Goal: Task Accomplishment & Management: Manage account settings

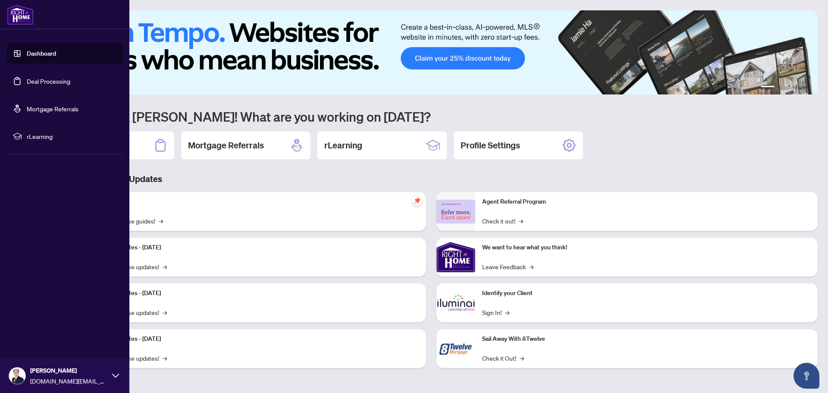
click at [31, 81] on link "Deal Processing" at bounding box center [49, 81] width 44 height 8
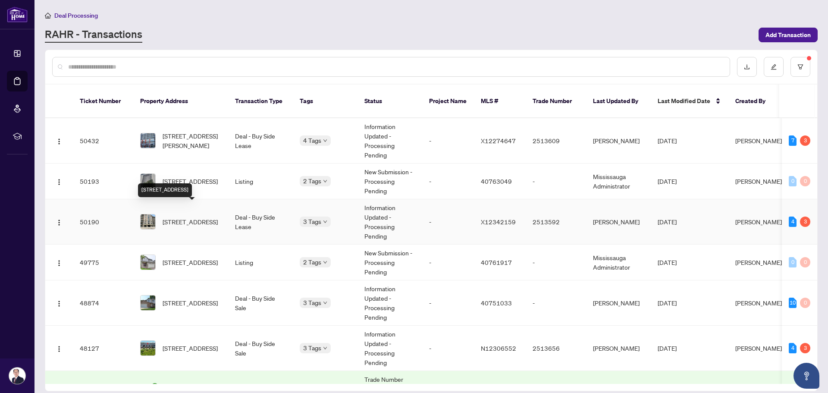
click at [216, 217] on span "[STREET_ADDRESS]" at bounding box center [190, 221] width 55 height 9
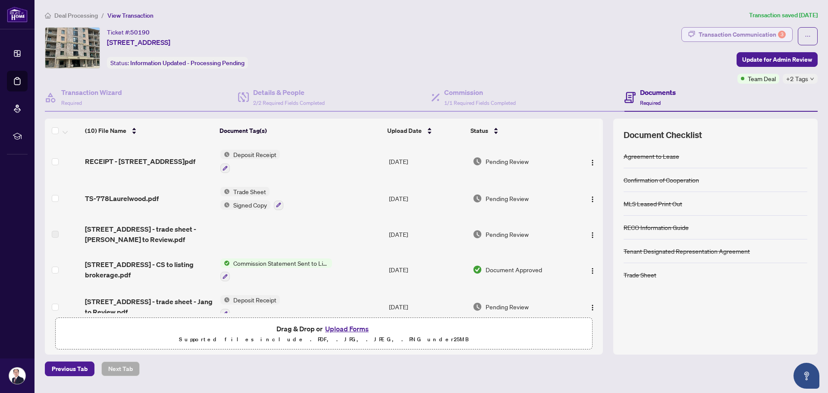
click at [747, 28] on div "Transaction Communication 3" at bounding box center [741, 35] width 87 height 14
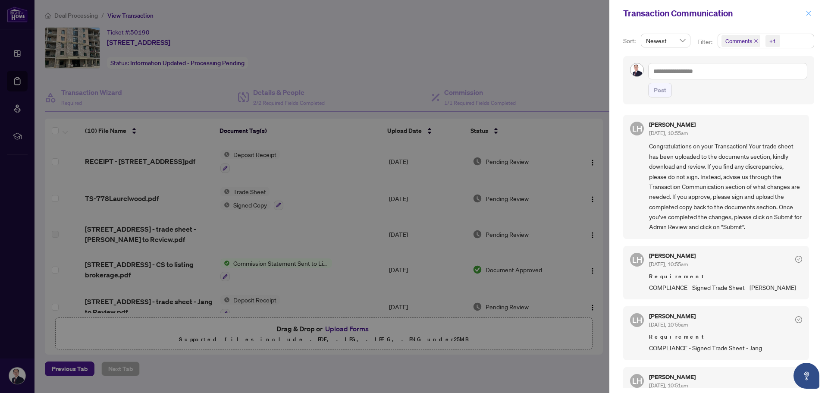
click at [807, 14] on icon "close" at bounding box center [808, 13] width 6 height 6
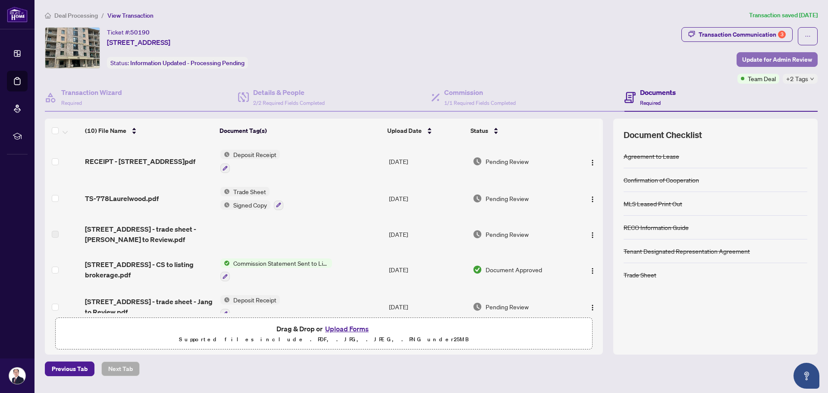
click at [778, 60] on span "Update for Admin Review" at bounding box center [777, 60] width 70 height 14
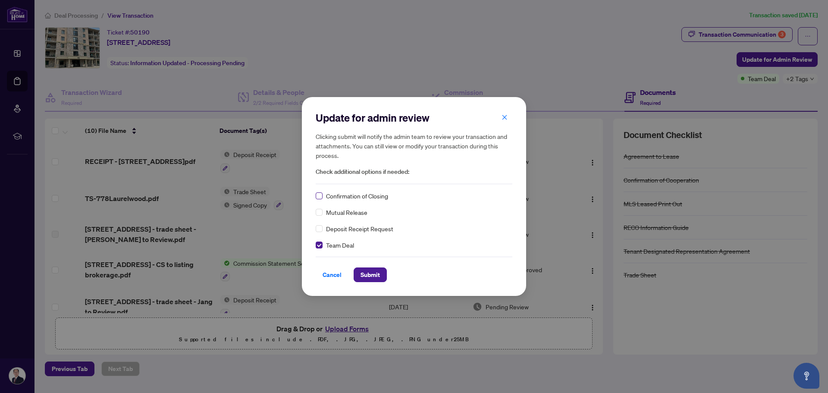
click at [316, 192] on label at bounding box center [319, 195] width 7 height 9
click at [363, 274] on span "Submit" at bounding box center [369, 275] width 19 height 14
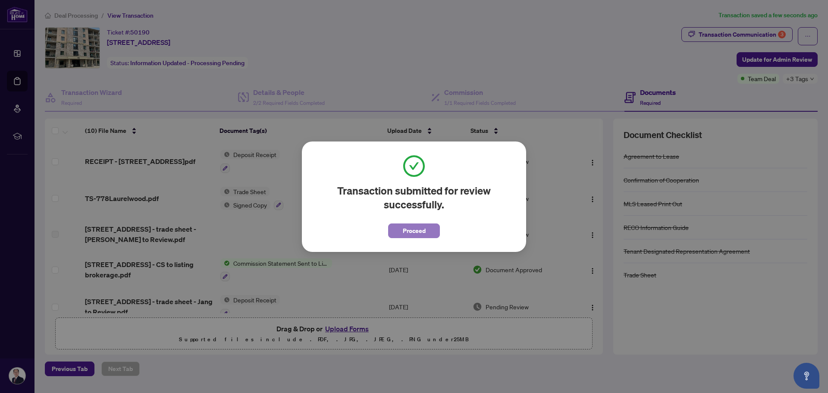
click at [433, 231] on button "Proceed" at bounding box center [414, 230] width 52 height 15
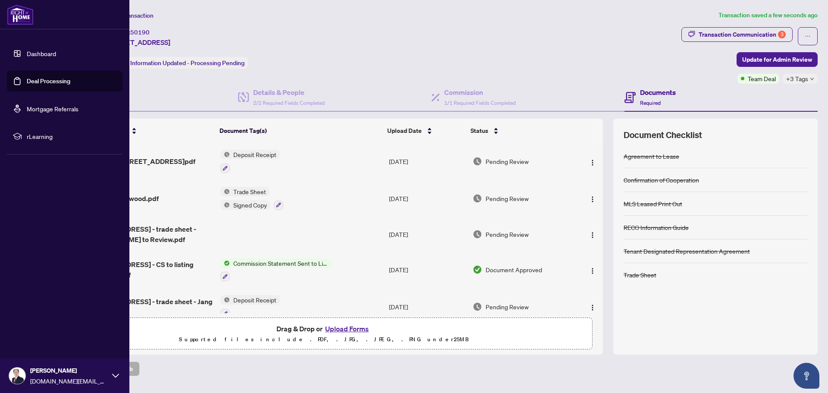
click at [34, 81] on link "Deal Processing" at bounding box center [49, 81] width 44 height 8
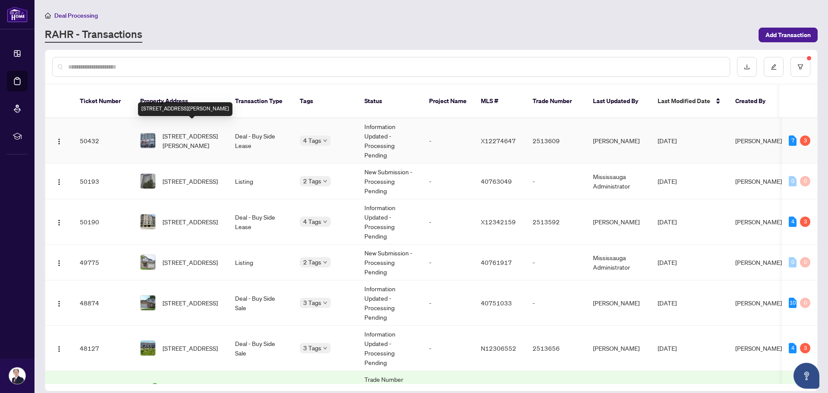
click at [196, 131] on span "[STREET_ADDRESS][PERSON_NAME]" at bounding box center [192, 140] width 59 height 19
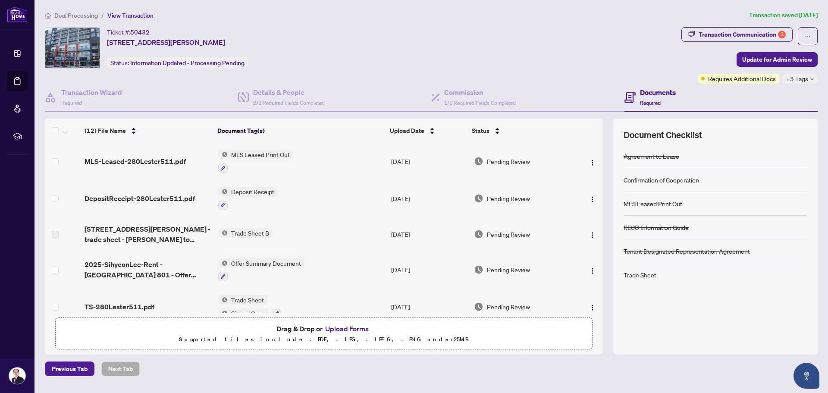
click at [717, 26] on div "Deal Processing / View Transaction Transaction saved [DATE] Ticket #: 50432 [ST…" at bounding box center [430, 193] width 779 height 366
click at [716, 33] on div "Transaction Communication 3" at bounding box center [741, 35] width 87 height 14
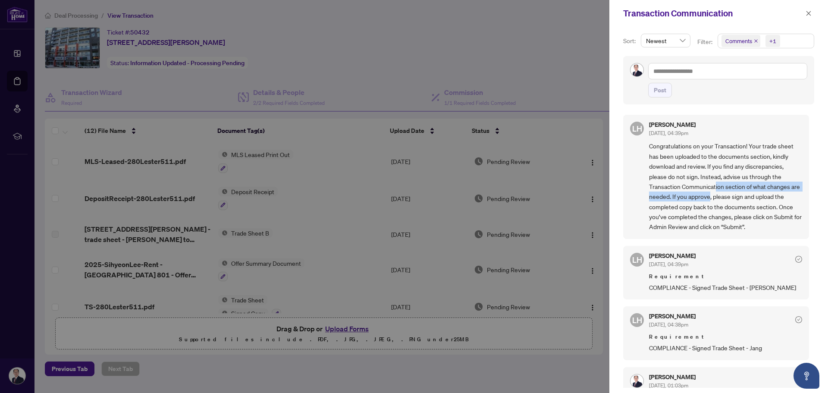
drag, startPoint x: 715, startPoint y: 187, endPoint x: 718, endPoint y: 194, distance: 7.8
click at [718, 194] on span "Congratulations on your Transaction! Your trade sheet has been uploaded to the …" at bounding box center [725, 186] width 153 height 91
click at [807, 17] on span "button" at bounding box center [808, 13] width 6 height 14
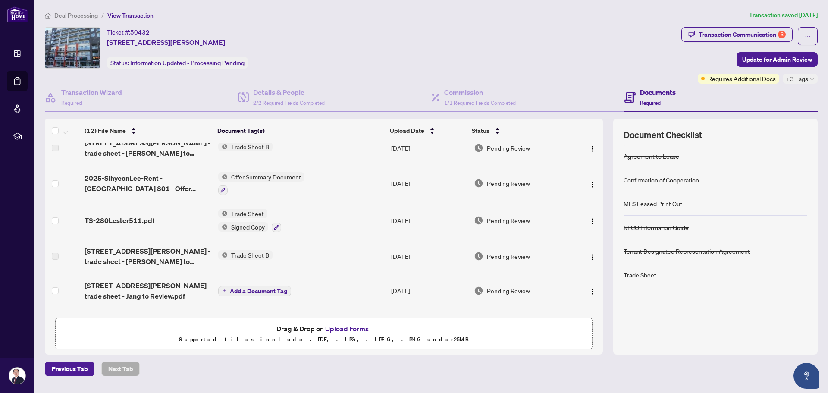
scroll to position [129, 0]
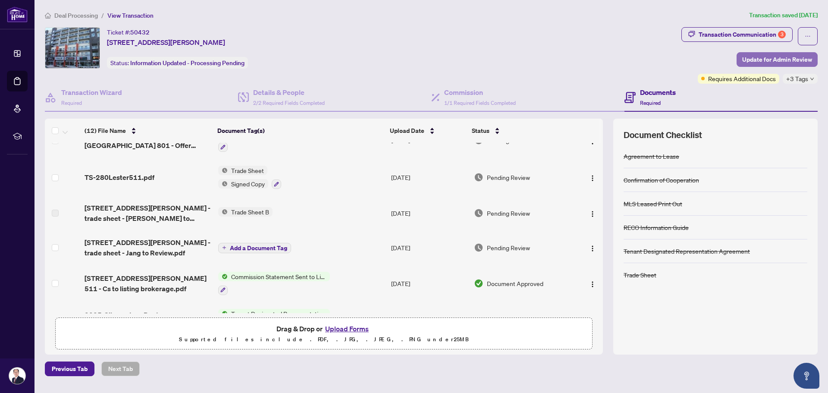
click at [750, 61] on span "Update for Admin Review" at bounding box center [777, 60] width 70 height 14
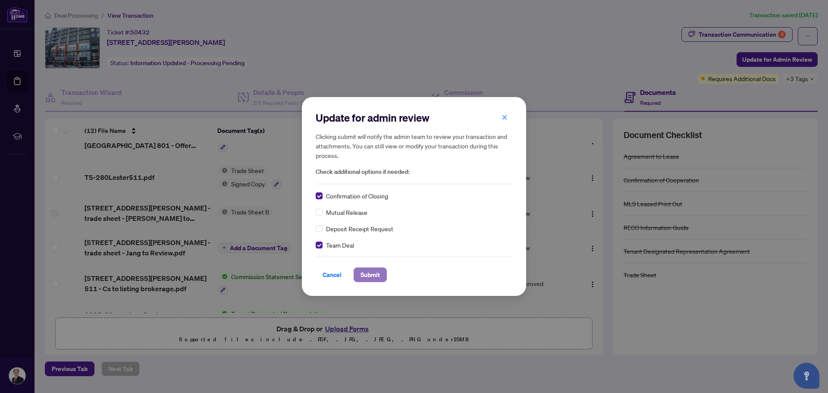
click at [361, 274] on span "Submit" at bounding box center [369, 275] width 19 height 14
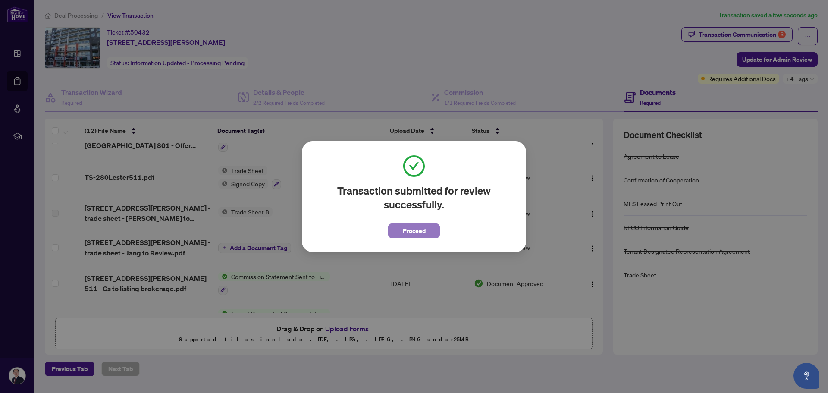
click at [408, 234] on span "Proceed" at bounding box center [414, 231] width 23 height 14
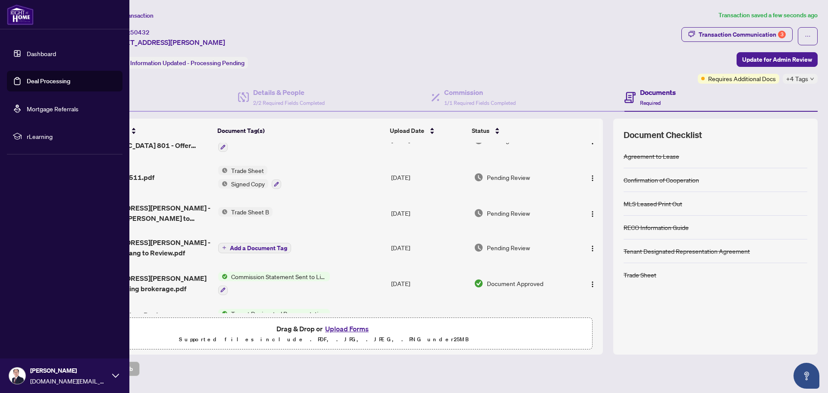
click at [30, 81] on link "Deal Processing" at bounding box center [49, 81] width 44 height 8
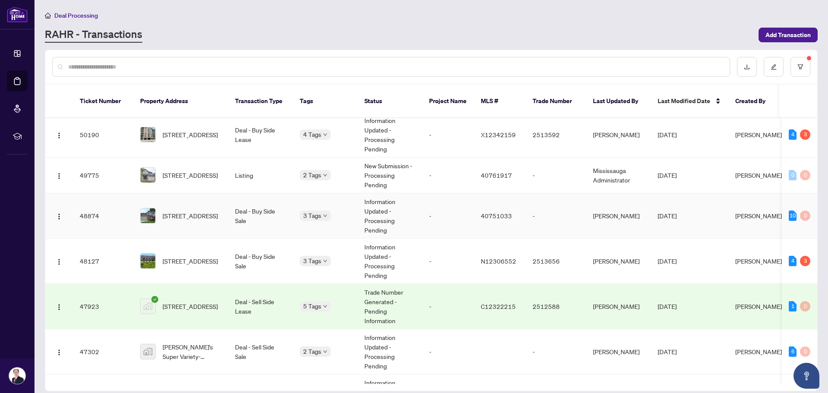
scroll to position [129, 0]
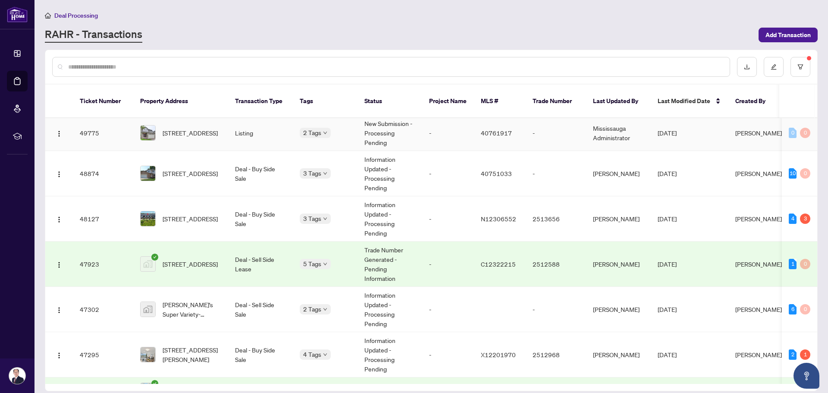
click at [203, 128] on span "[STREET_ADDRESS]" at bounding box center [190, 132] width 55 height 9
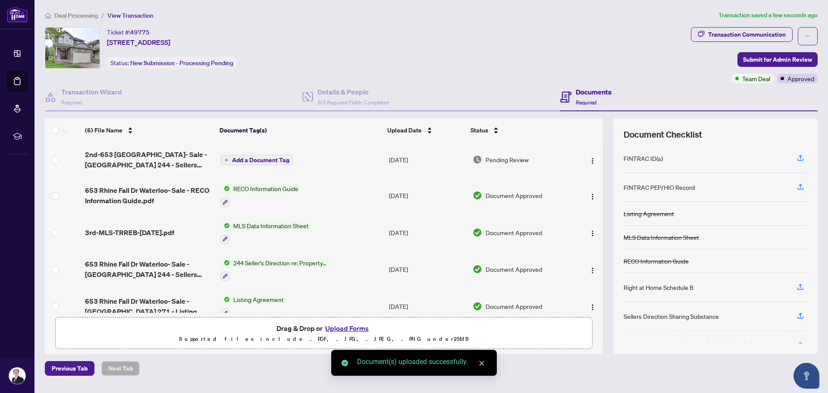
click at [251, 157] on span "Add a Document Tag" at bounding box center [260, 160] width 57 height 6
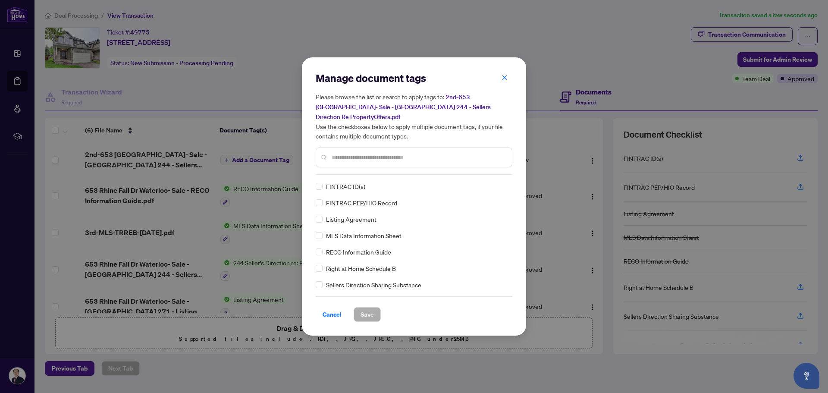
click at [345, 153] on input "text" at bounding box center [417, 157] width 173 height 9
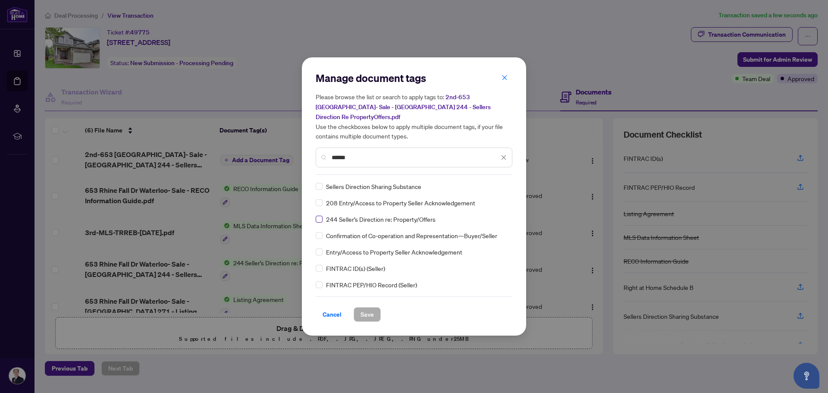
type input "******"
click at [367, 313] on span "Save" at bounding box center [366, 314] width 13 height 14
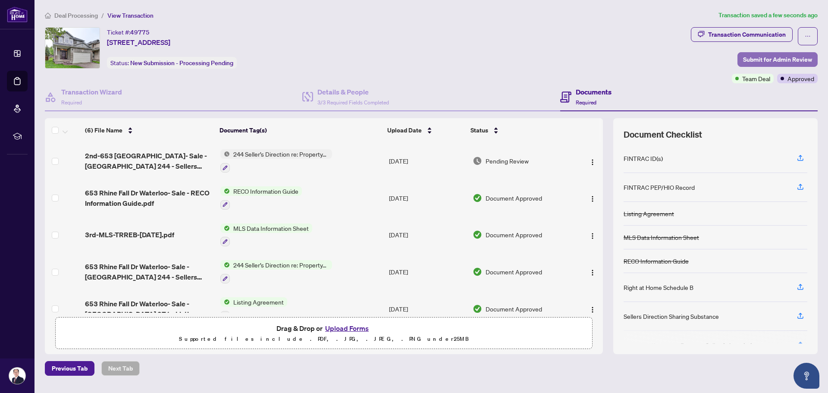
click at [764, 57] on span "Submit for Admin Review" at bounding box center [777, 60] width 69 height 14
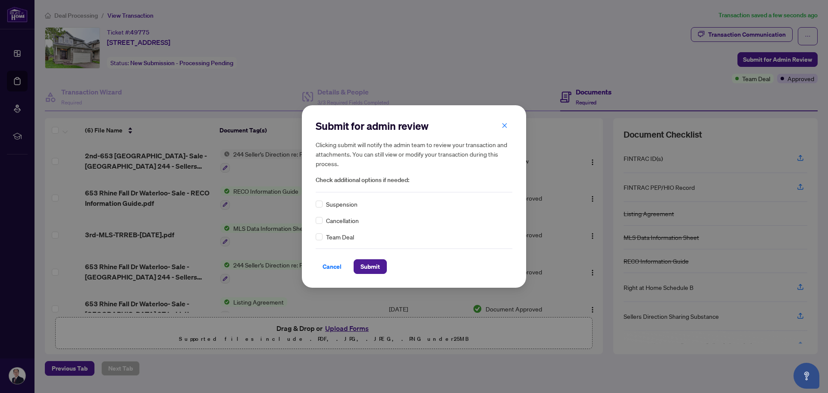
click at [322, 237] on div "Team Deal" at bounding box center [414, 236] width 197 height 9
click at [381, 266] on button "Submit" at bounding box center [369, 266] width 33 height 15
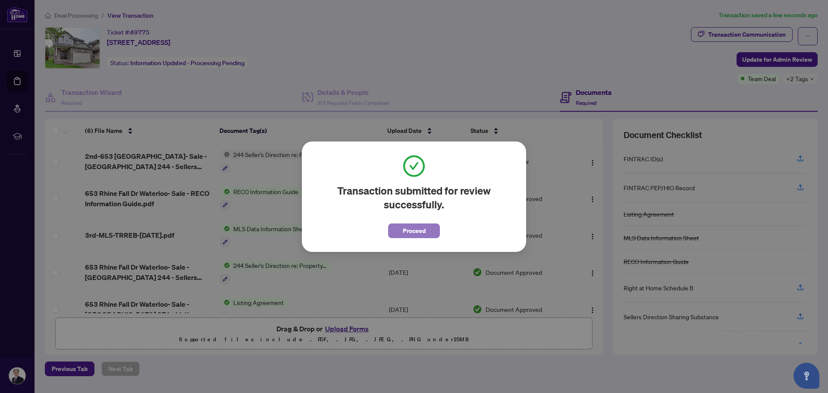
click at [406, 230] on span "Proceed" at bounding box center [414, 231] width 23 height 14
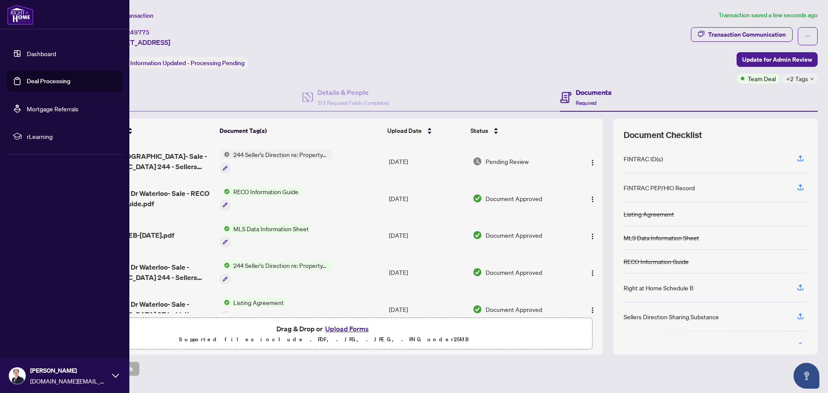
click at [35, 81] on link "Deal Processing" at bounding box center [49, 81] width 44 height 8
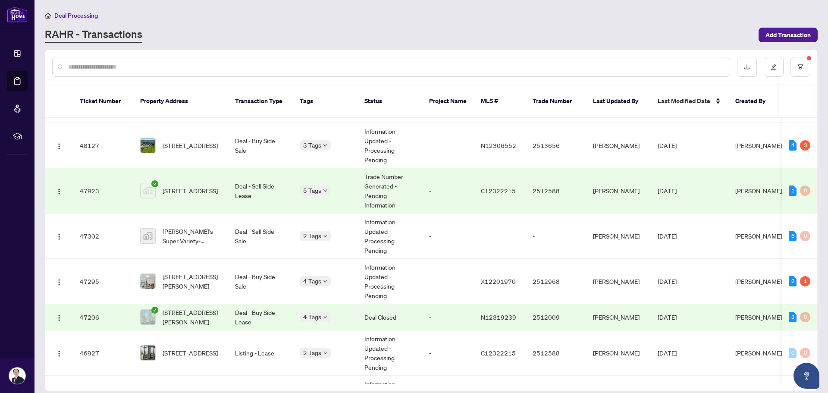
scroll to position [216, 0]
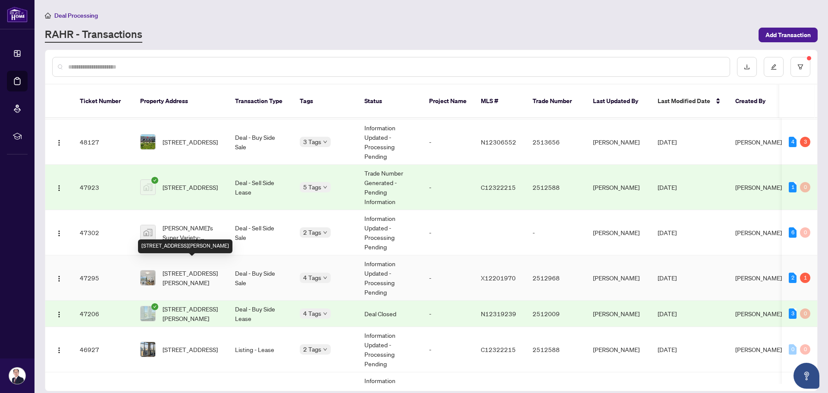
click at [208, 269] on span "[STREET_ADDRESS][PERSON_NAME]" at bounding box center [192, 277] width 59 height 19
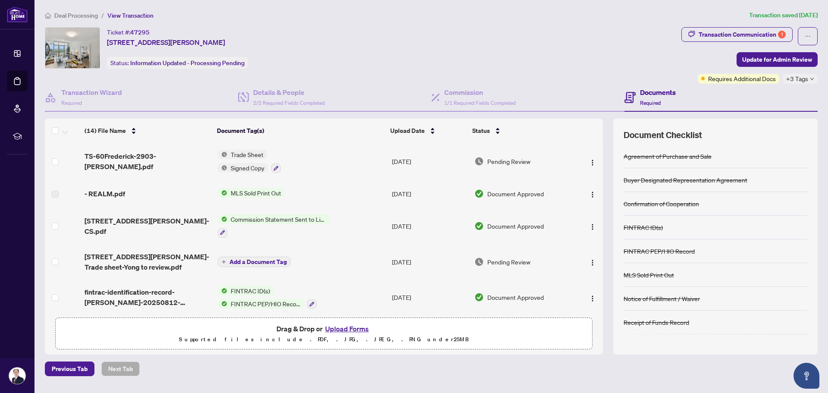
click at [810, 78] on icon "down" at bounding box center [812, 79] width 4 height 4
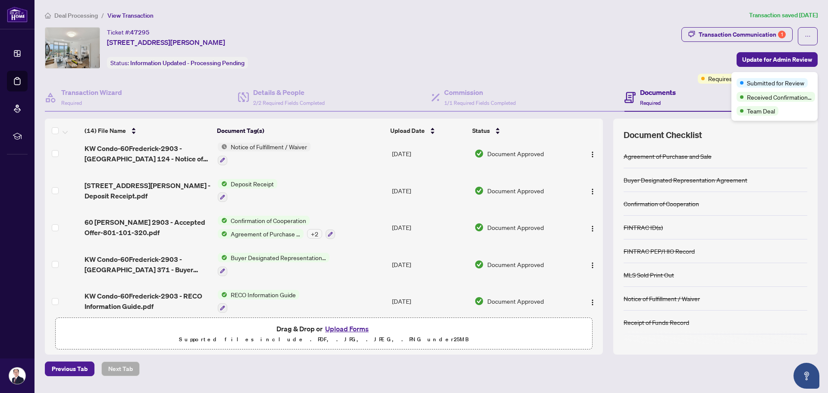
scroll to position [302, 0]
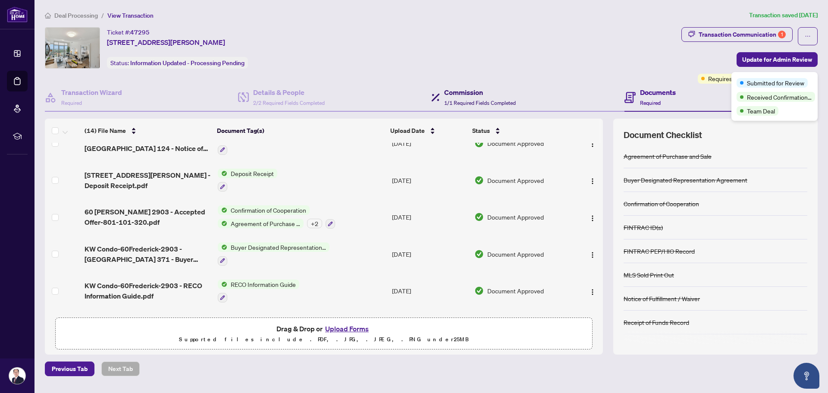
click at [476, 96] on h4 "Commission" at bounding box center [480, 92] width 72 height 10
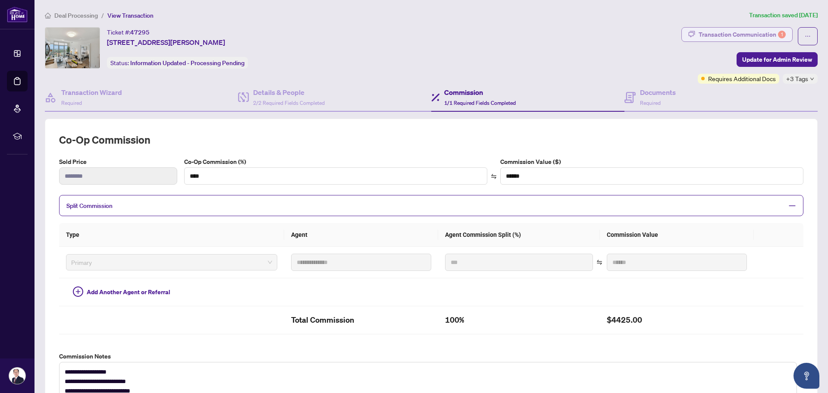
click at [752, 36] on div "Transaction Communication 1" at bounding box center [741, 35] width 87 height 14
type textarea "**********"
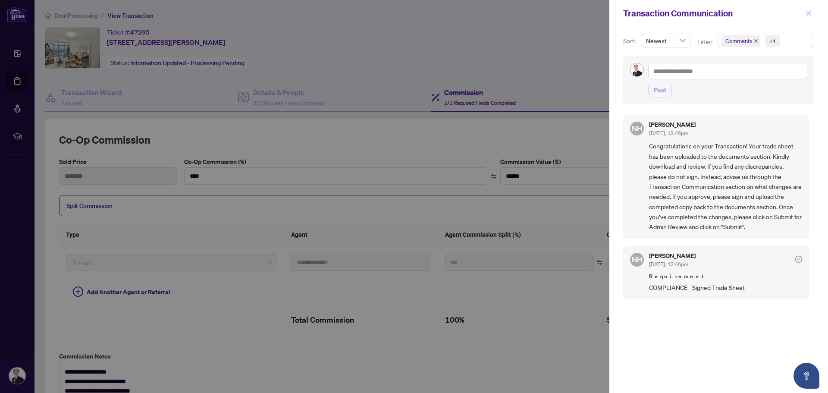
click at [807, 16] on icon "close" at bounding box center [808, 13] width 6 height 6
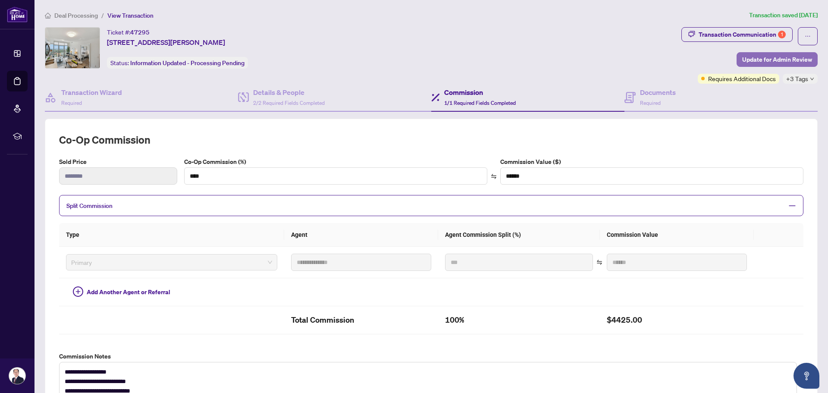
click at [776, 55] on span "Update for Admin Review" at bounding box center [777, 60] width 70 height 14
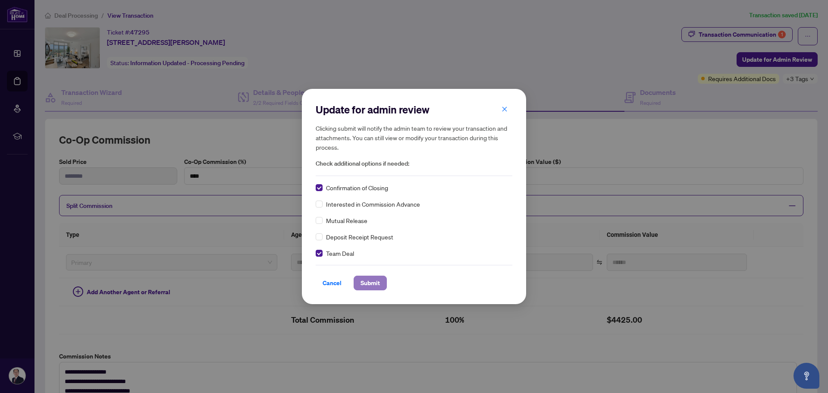
click at [367, 282] on span "Submit" at bounding box center [369, 283] width 19 height 14
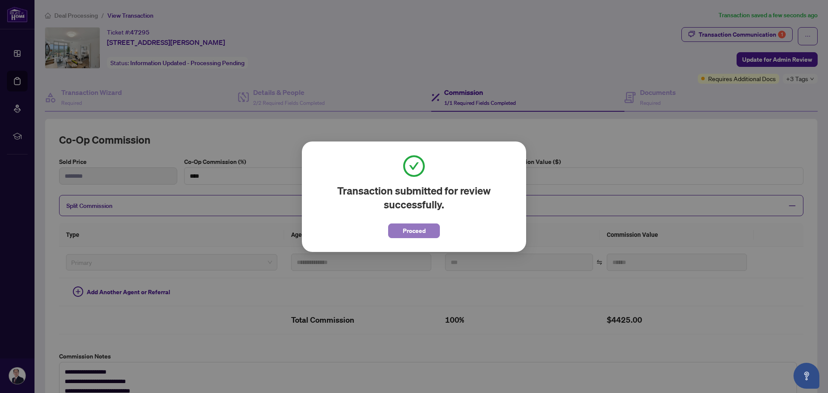
click at [412, 234] on span "Proceed" at bounding box center [414, 231] width 23 height 14
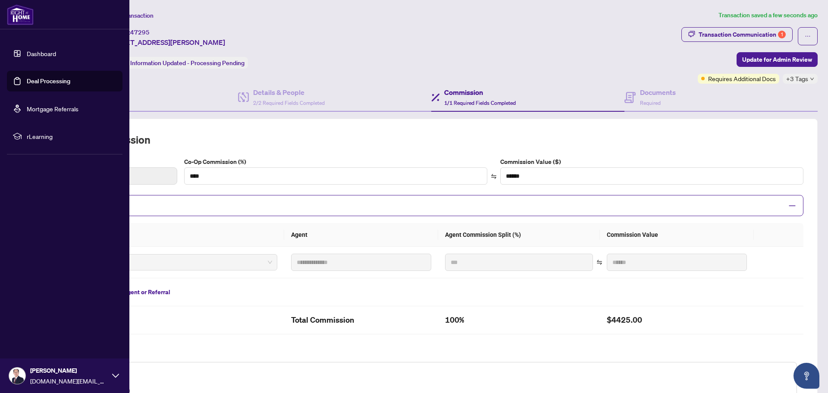
click at [37, 81] on link "Deal Processing" at bounding box center [49, 81] width 44 height 8
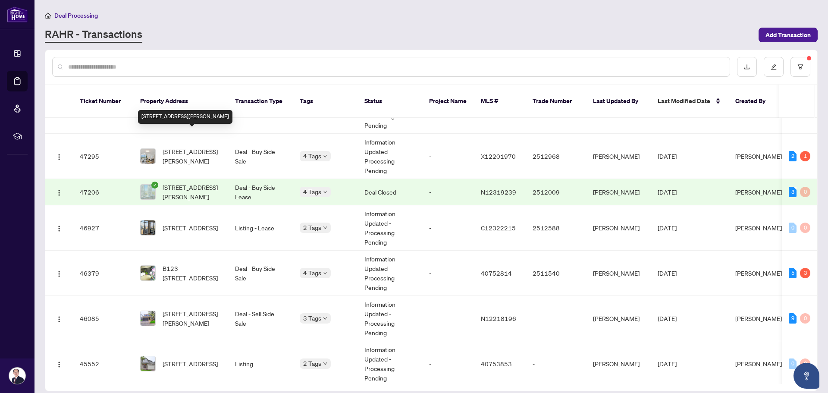
scroll to position [345, 0]
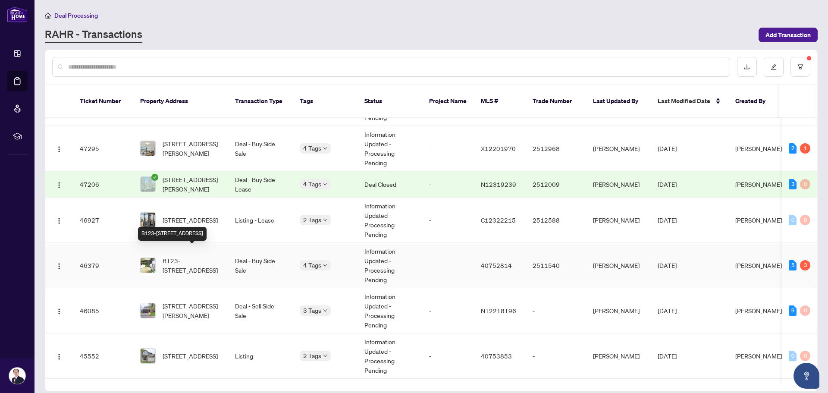
click at [210, 262] on span "B123-[STREET_ADDRESS]" at bounding box center [192, 265] width 59 height 19
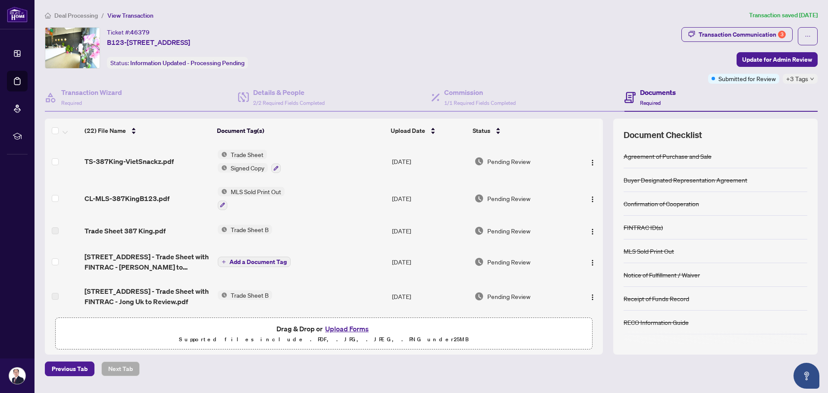
click at [807, 79] on span "+3 Tags" at bounding box center [797, 79] width 22 height 10
click at [746, 34] on div "Transaction Communication 3" at bounding box center [741, 35] width 87 height 14
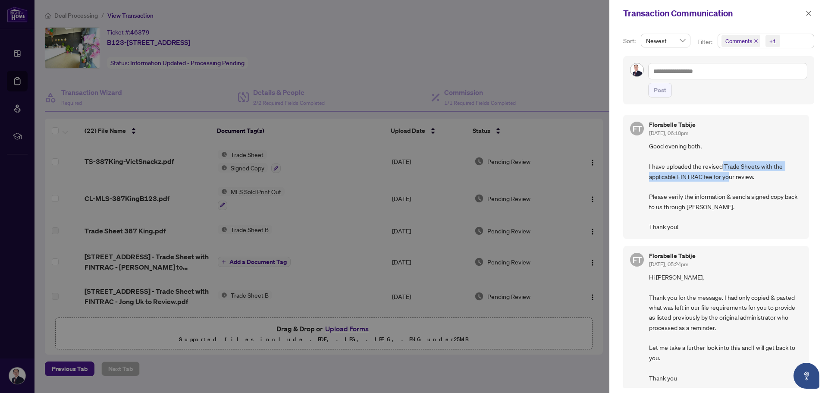
drag, startPoint x: 721, startPoint y: 165, endPoint x: 729, endPoint y: 175, distance: 12.9
click at [729, 175] on span "Good evening both, I have uploaded the revised Trade Sheets with the applicable…" at bounding box center [725, 186] width 153 height 91
click at [809, 16] on icon "close" at bounding box center [808, 13] width 6 height 6
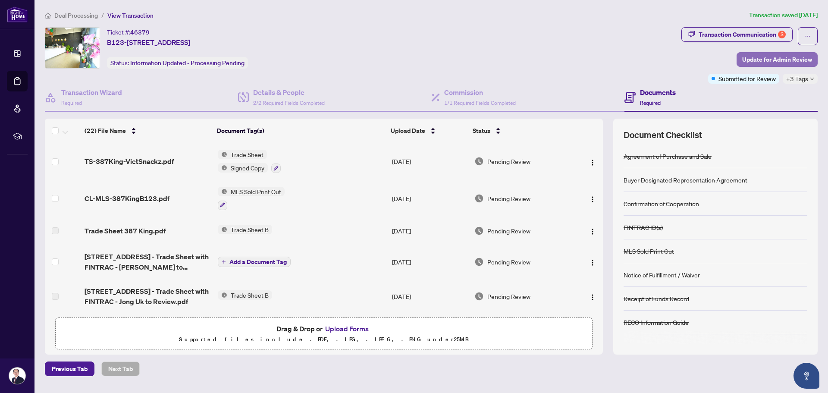
click at [787, 61] on span "Update for Admin Review" at bounding box center [777, 60] width 70 height 14
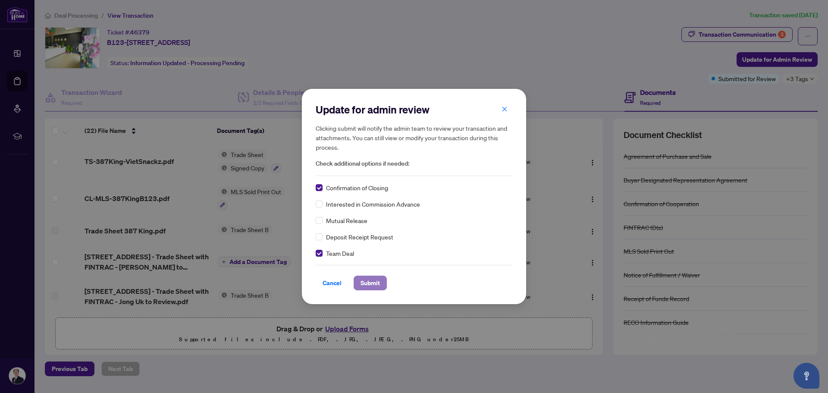
click at [365, 281] on span "Submit" at bounding box center [369, 283] width 19 height 14
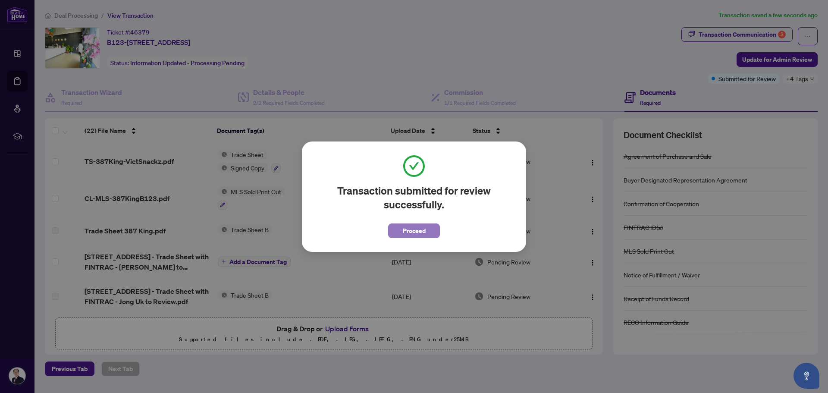
click at [421, 232] on span "Proceed" at bounding box center [414, 231] width 23 height 14
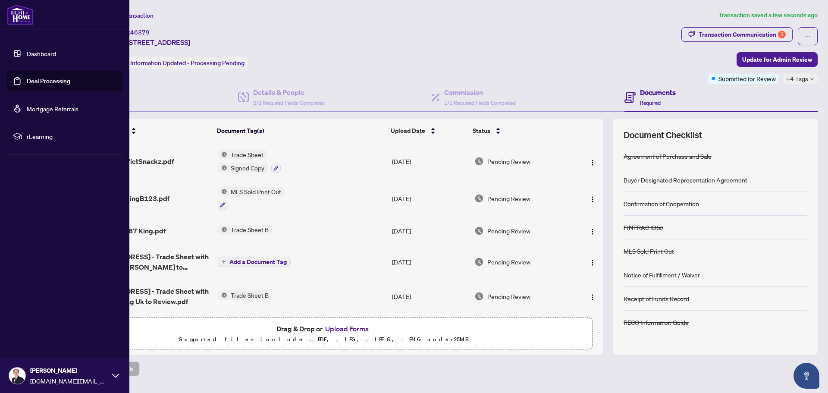
click at [33, 81] on link "Deal Processing" at bounding box center [49, 81] width 44 height 8
